Goal: Book appointment/travel/reservation

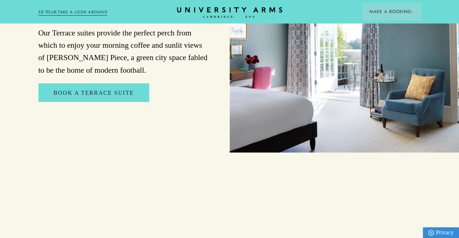
scroll to position [829, 0]
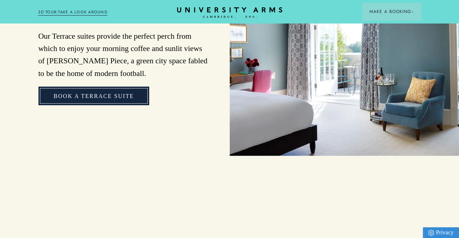
click at [72, 105] on link "Book a Terrace Suite" at bounding box center [93, 96] width 111 height 18
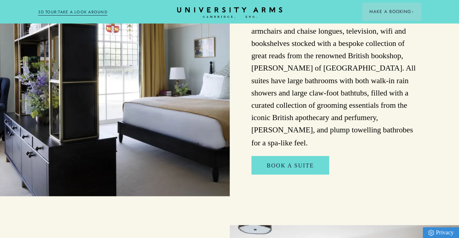
scroll to position [603, 0]
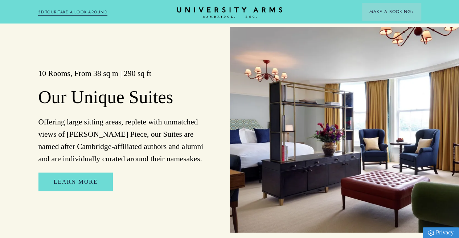
scroll to position [466, 0]
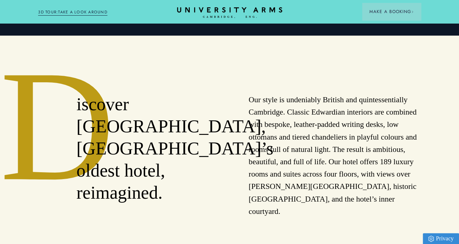
scroll to position [213, 0]
